Goal: Check status: Check status

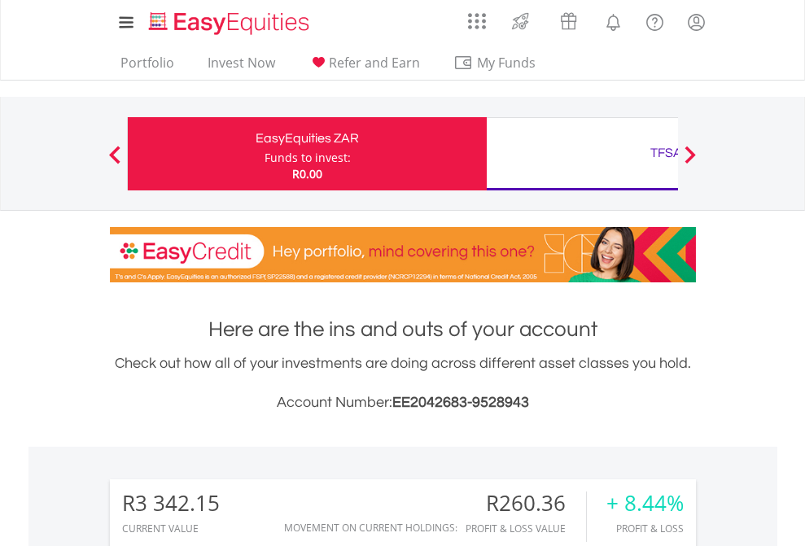
scroll to position [156, 256]
click at [265, 154] on div "Funds to invest:" at bounding box center [308, 158] width 86 height 16
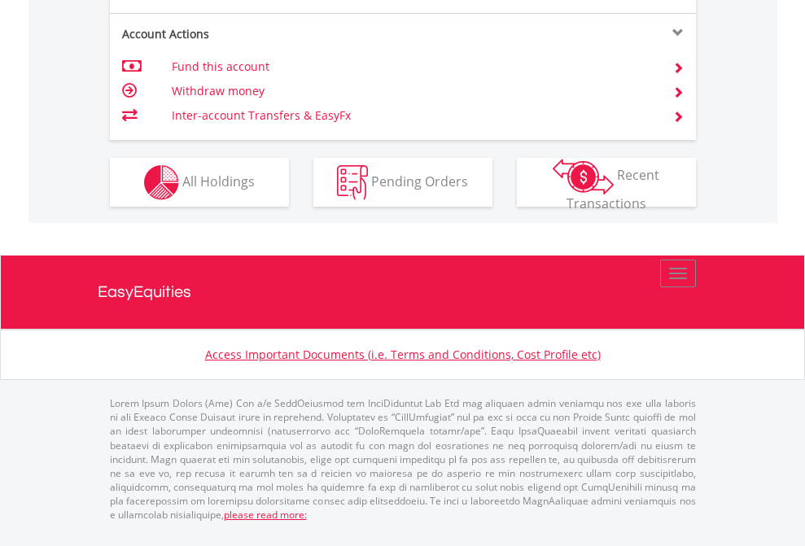
scroll to position [1594, 0]
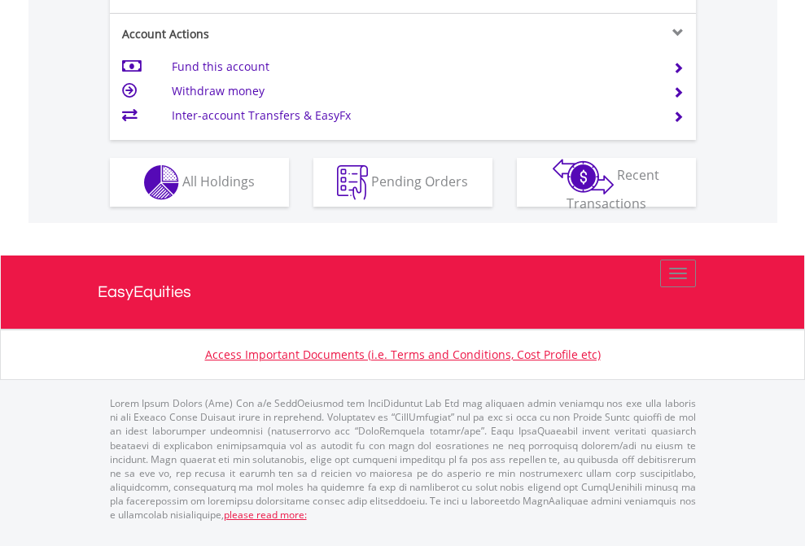
scroll to position [1561, 0]
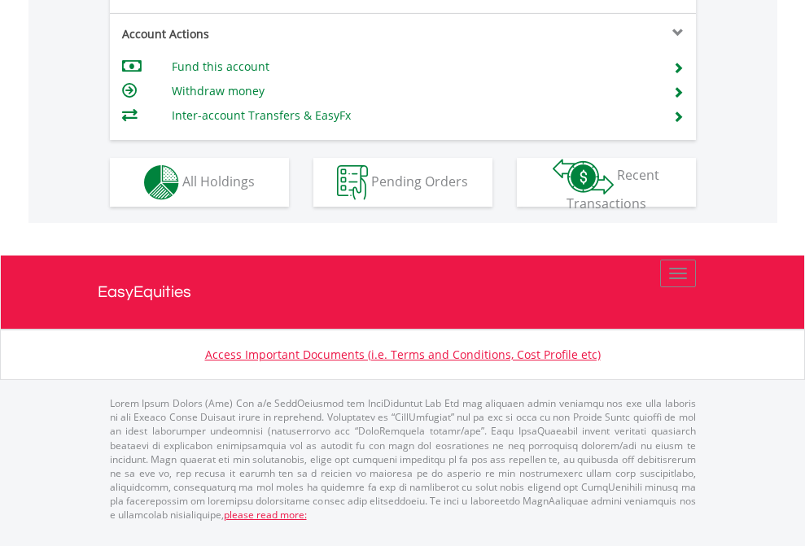
scroll to position [1529, 0]
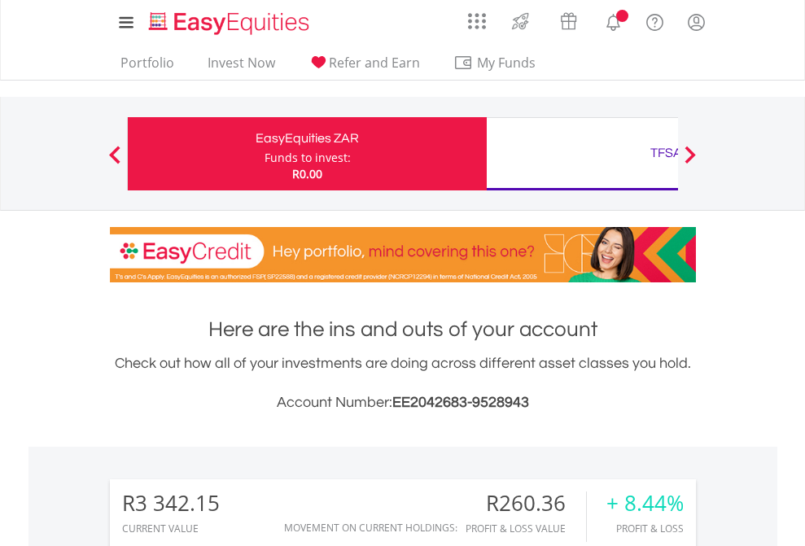
scroll to position [156, 256]
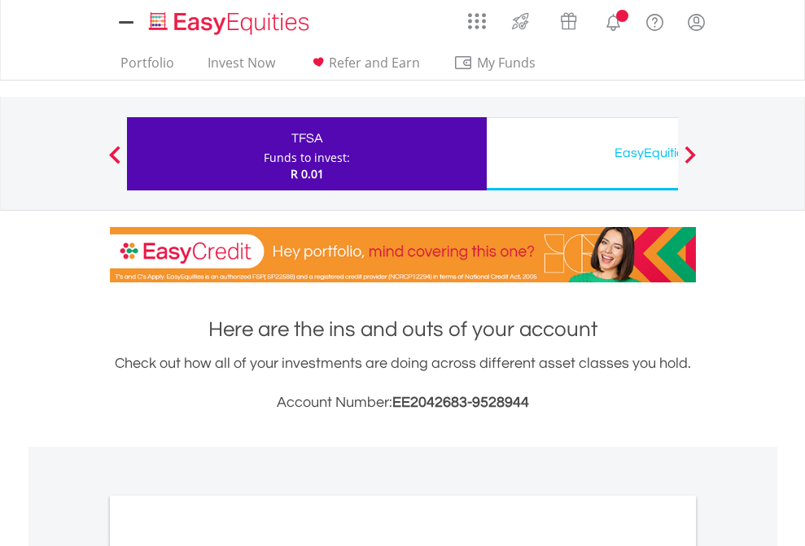
scroll to position [979, 0]
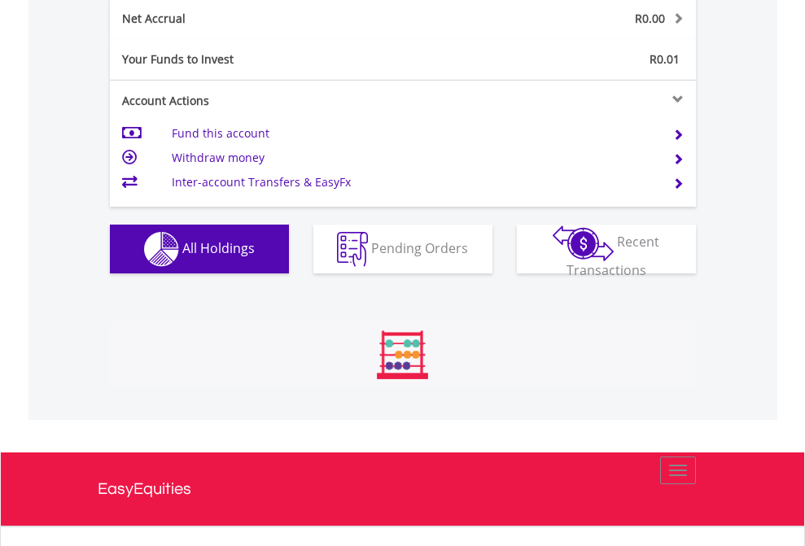
scroll to position [156, 256]
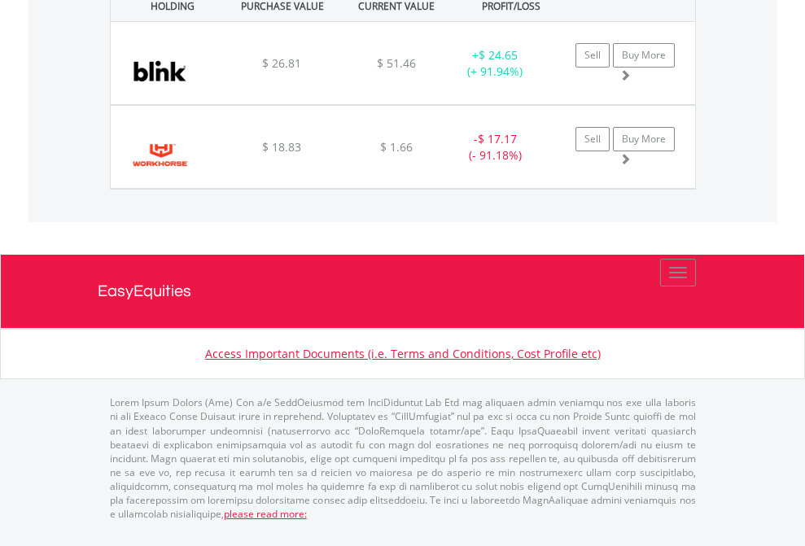
scroll to position [117, 0]
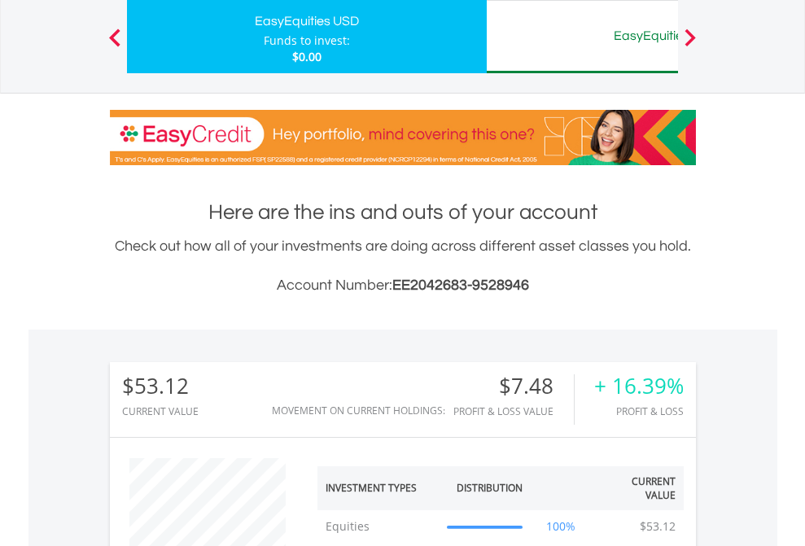
click at [582, 37] on div "EasyEquities AUD" at bounding box center [667, 35] width 340 height 23
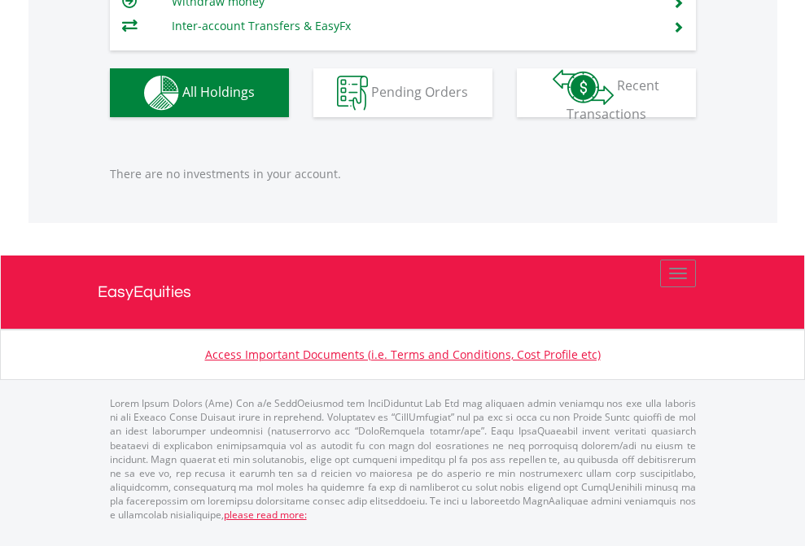
scroll to position [156, 256]
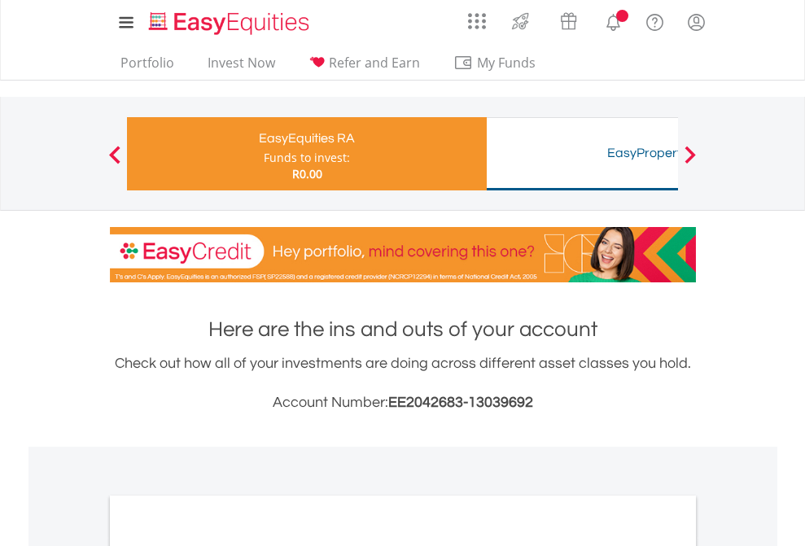
scroll to position [1210, 0]
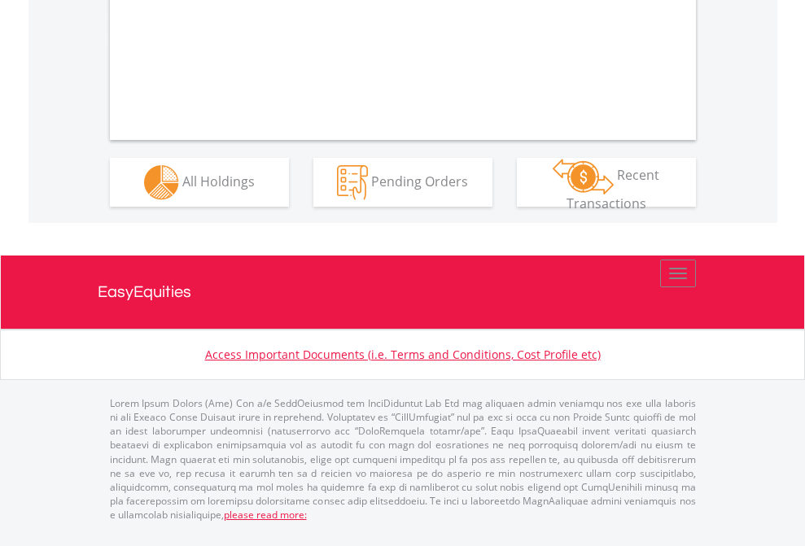
click at [182, 190] on span "All Holdings" at bounding box center [218, 181] width 72 height 18
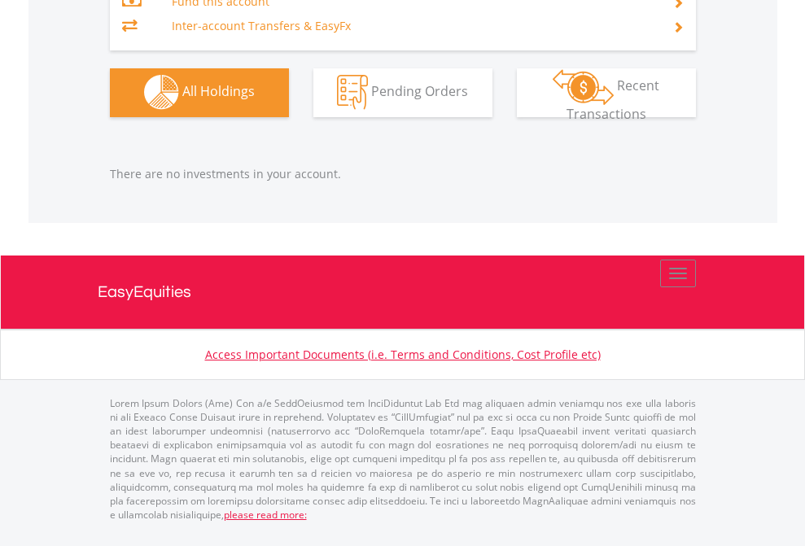
scroll to position [1613, 0]
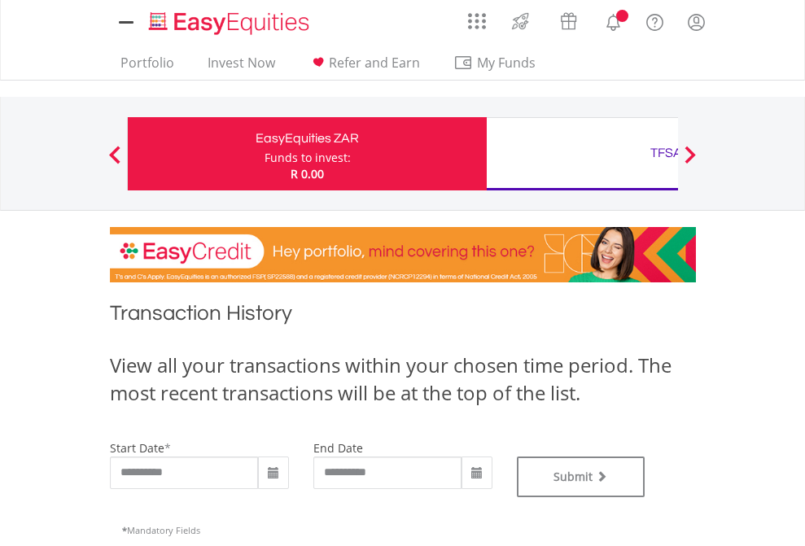
type input "**********"
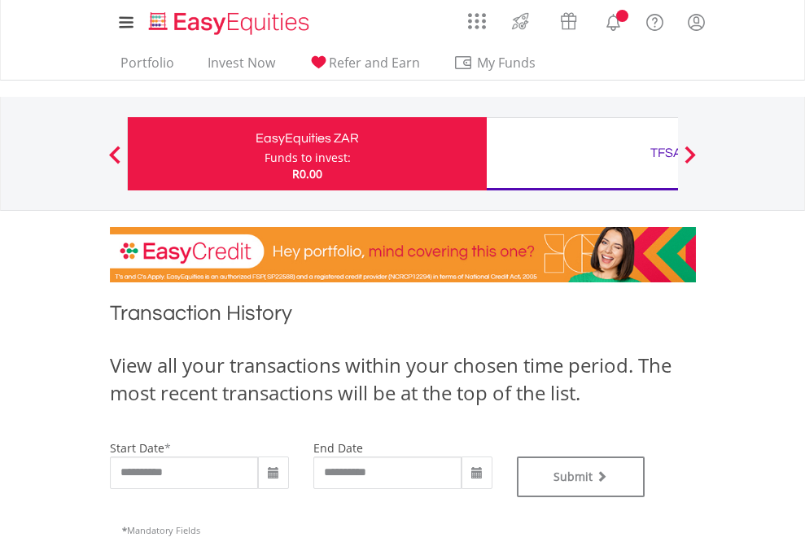
click at [582, 154] on div "TFSA" at bounding box center [667, 153] width 340 height 23
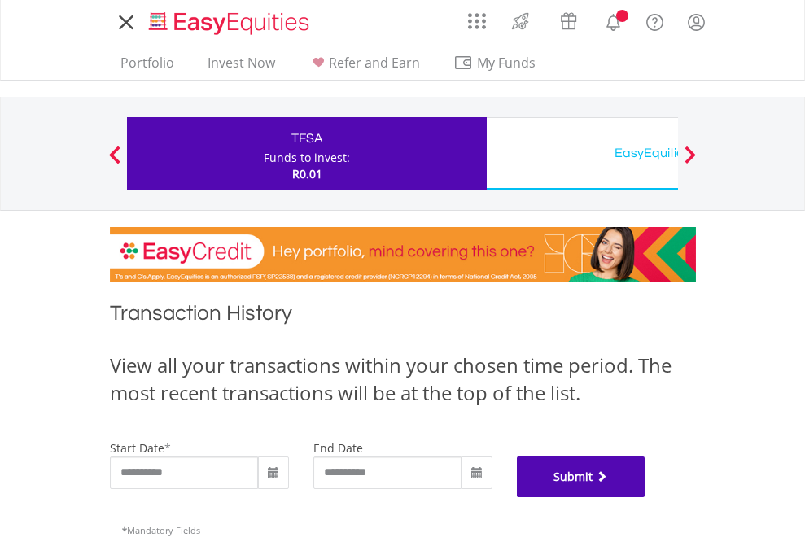
click at [646, 498] on button "Submit" at bounding box center [581, 477] width 129 height 41
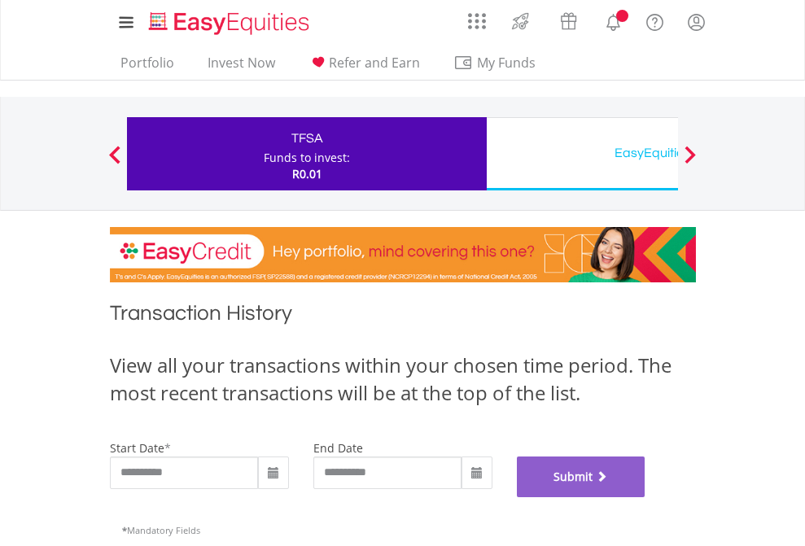
scroll to position [661, 0]
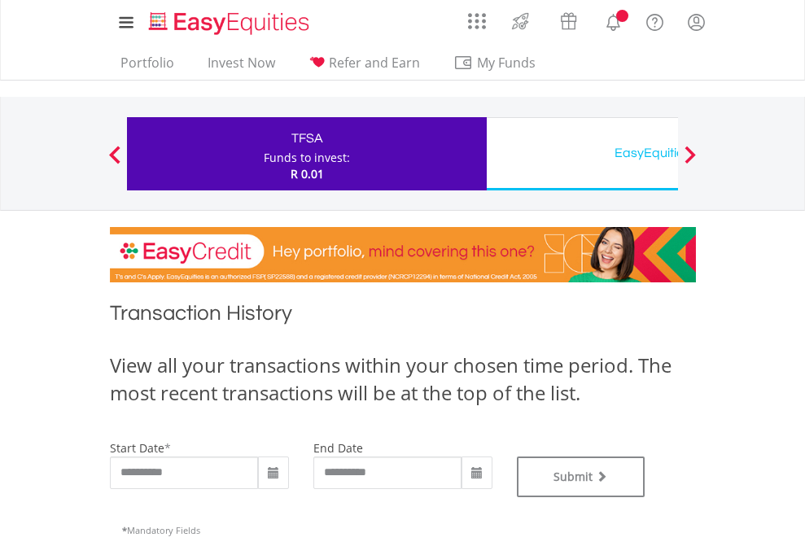
click at [582, 154] on div "EasyEquities USD" at bounding box center [667, 153] width 340 height 23
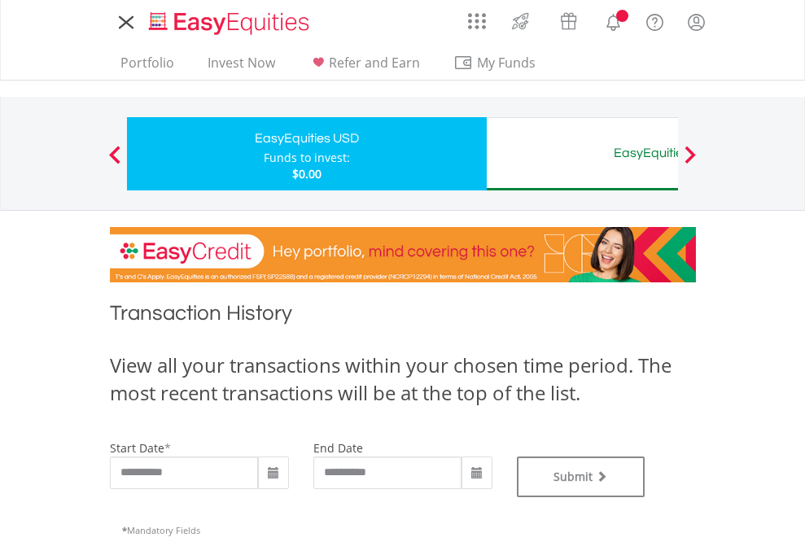
type input "**********"
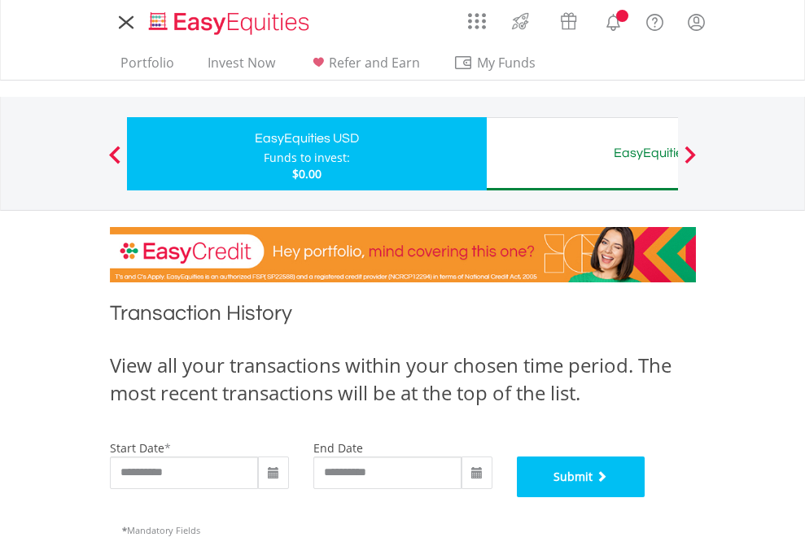
click at [646, 498] on button "Submit" at bounding box center [581, 477] width 129 height 41
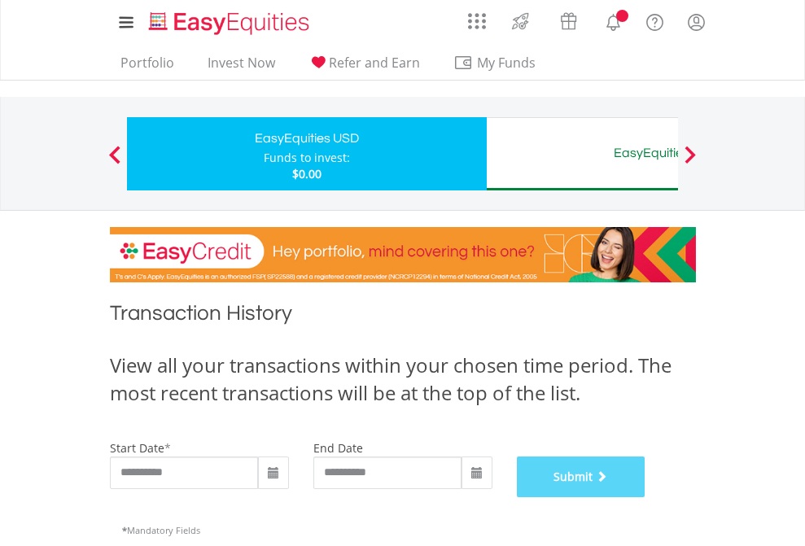
scroll to position [661, 0]
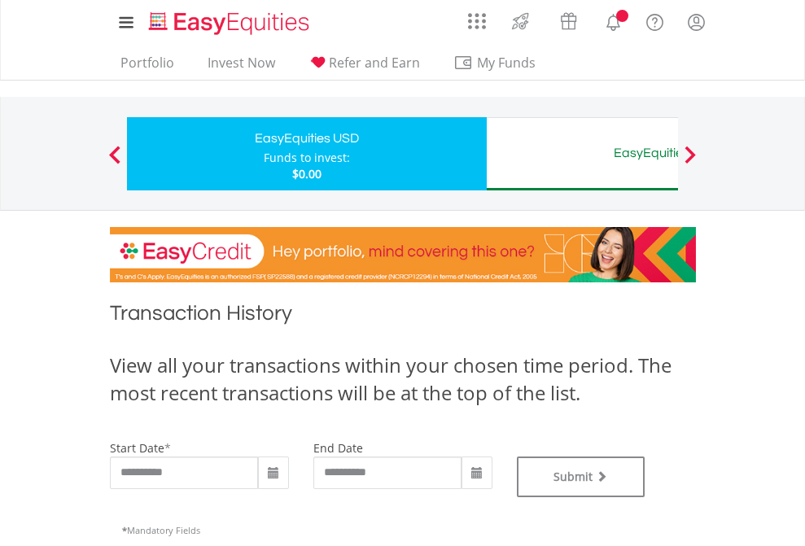
click at [582, 154] on div "EasyEquities AUD" at bounding box center [667, 153] width 340 height 23
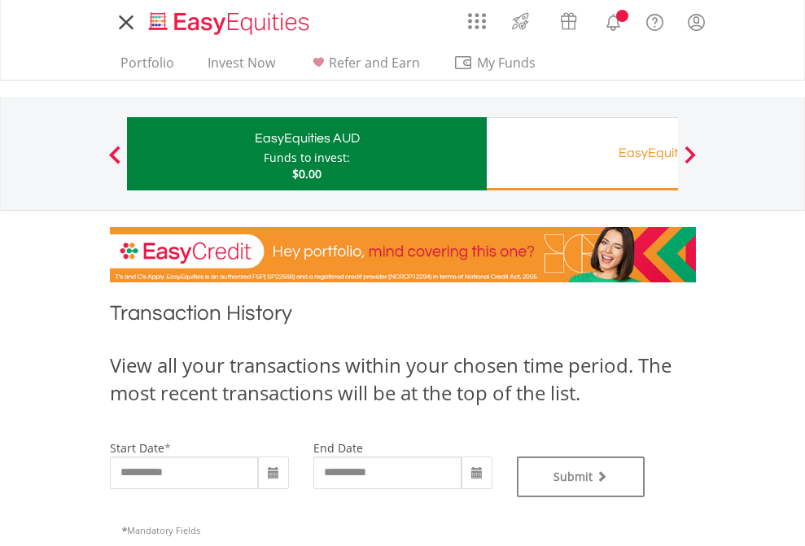
type input "**********"
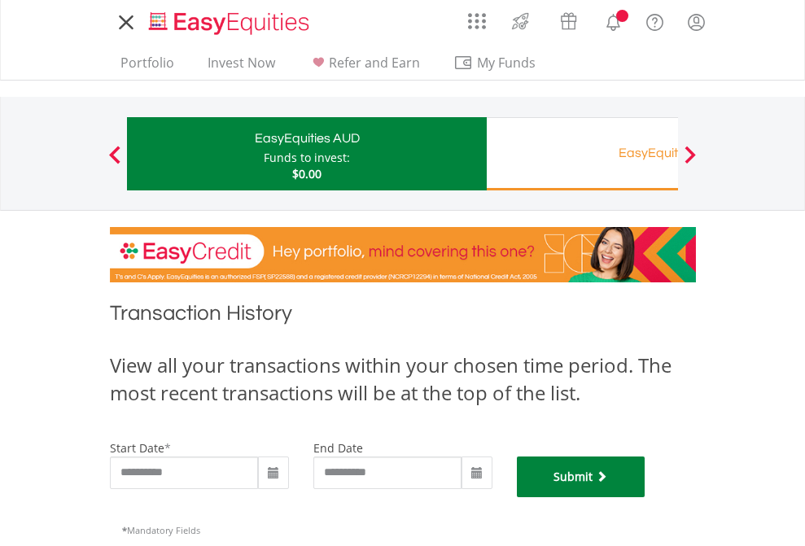
click at [646, 498] on button "Submit" at bounding box center [581, 477] width 129 height 41
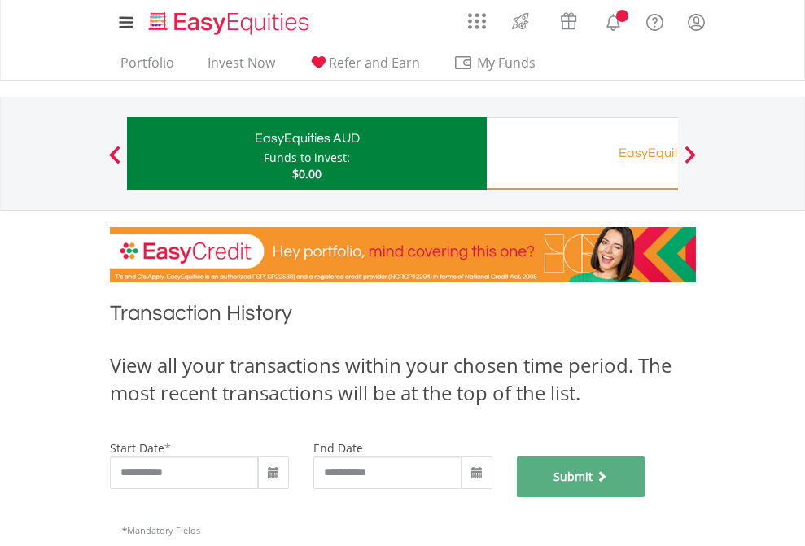
scroll to position [661, 0]
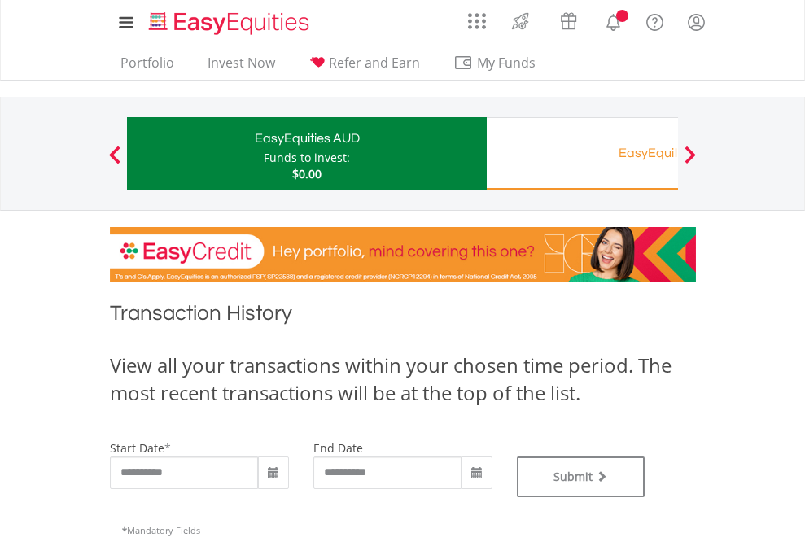
click at [582, 154] on div "EasyEquities RA" at bounding box center [667, 153] width 340 height 23
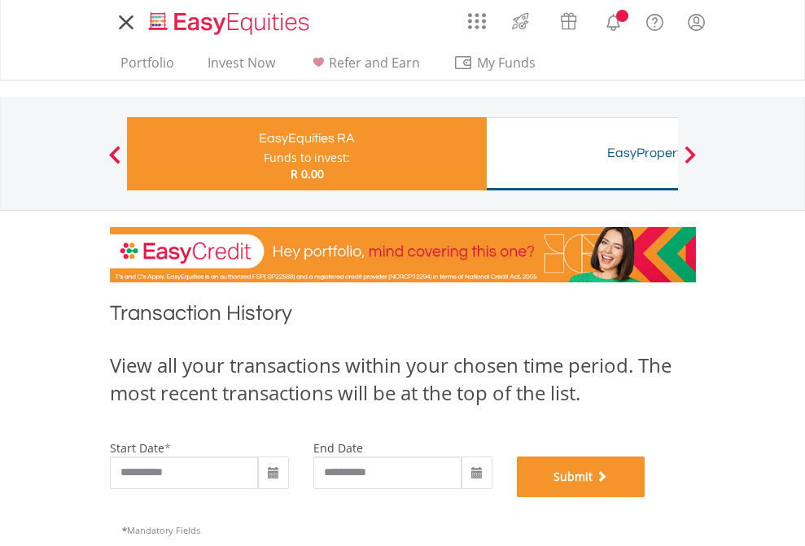
click at [646, 498] on button "Submit" at bounding box center [581, 477] width 129 height 41
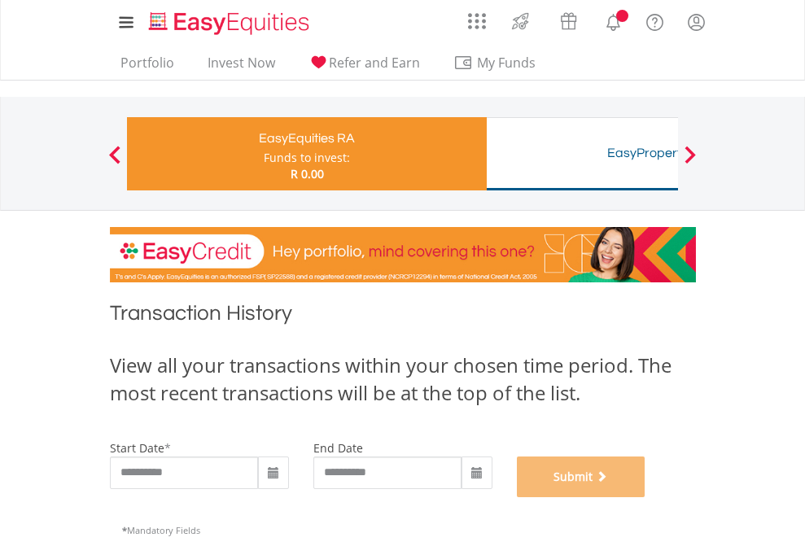
scroll to position [661, 0]
